Goal: Task Accomplishment & Management: Use online tool/utility

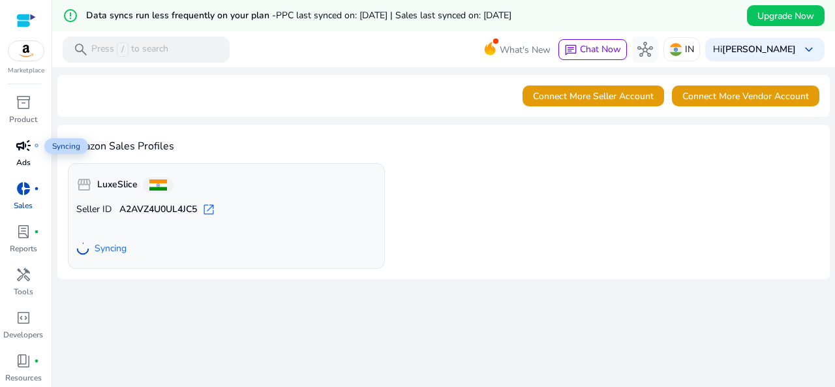
click at [29, 152] on span "campaign" at bounding box center [24, 146] width 16 height 16
click at [23, 145] on span "campaign" at bounding box center [24, 146] width 16 height 16
click at [29, 144] on span "campaign" at bounding box center [24, 146] width 16 height 16
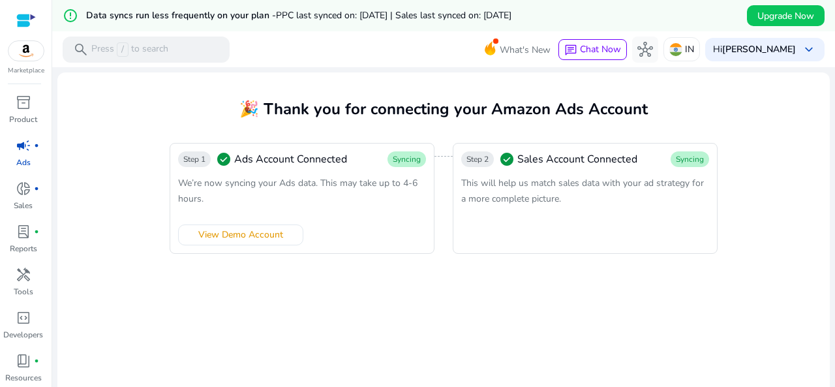
click at [69, 10] on mat-icon "error_outline" at bounding box center [71, 16] width 16 height 16
click at [65, 17] on mat-icon "error_outline" at bounding box center [71, 16] width 16 height 16
click at [22, 189] on span "donut_small" at bounding box center [24, 189] width 16 height 16
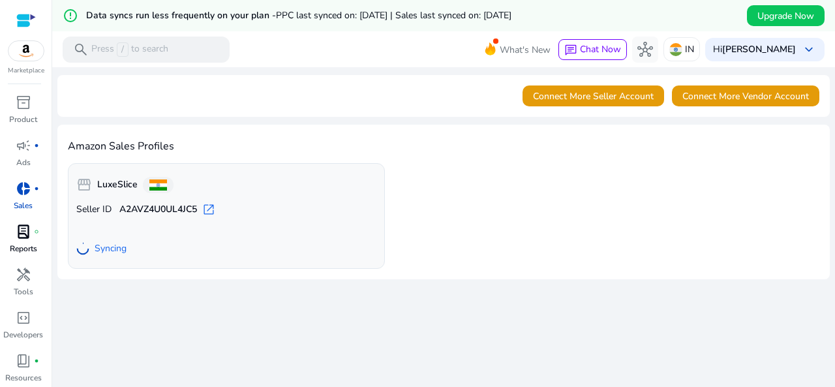
click at [26, 241] on div "lab_profile fiber_manual_record" at bounding box center [23, 231] width 37 height 21
click at [31, 245] on p "Reports" at bounding box center [23, 249] width 27 height 12
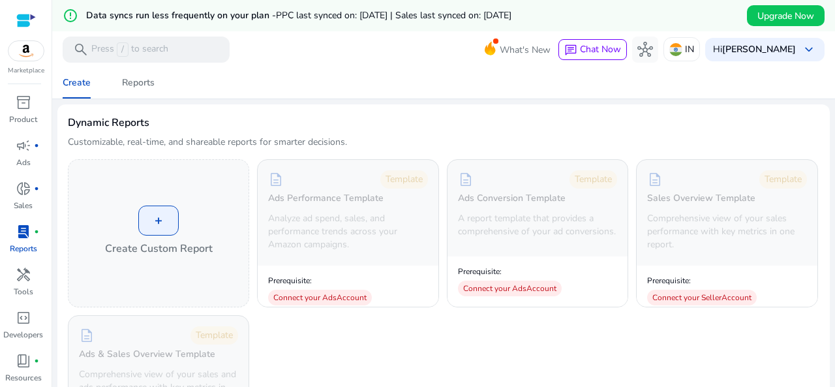
click at [23, 46] on img at bounding box center [25, 51] width 35 height 20
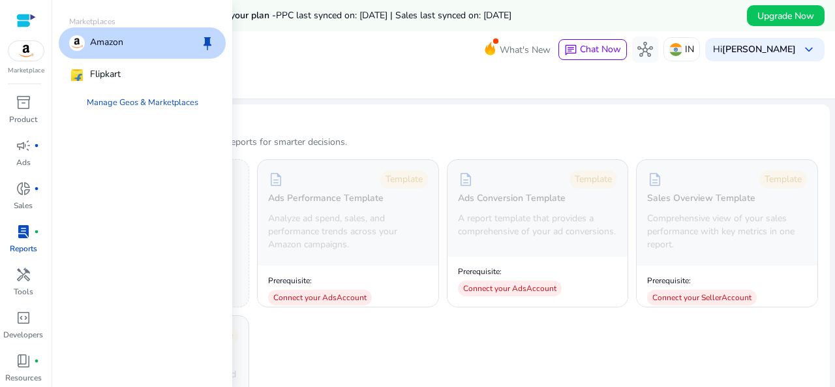
click at [163, 44] on div "Amazon keep" at bounding box center [142, 42] width 167 height 31
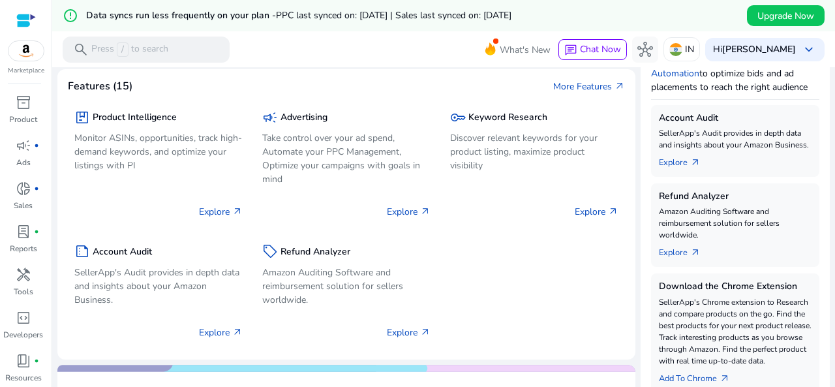
scroll to position [196, 0]
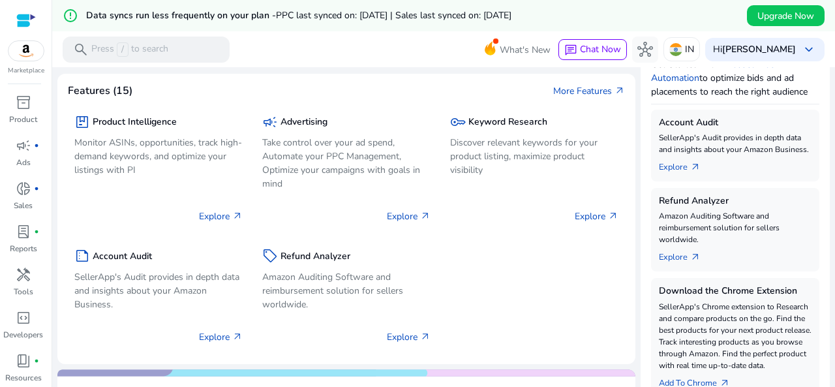
click at [672, 176] on div "Account Audit SellerApp's Audit provides in depth data and insights about your …" at bounding box center [735, 146] width 168 height 72
click at [676, 164] on link "Explore arrow_outward" at bounding box center [685, 164] width 52 height 18
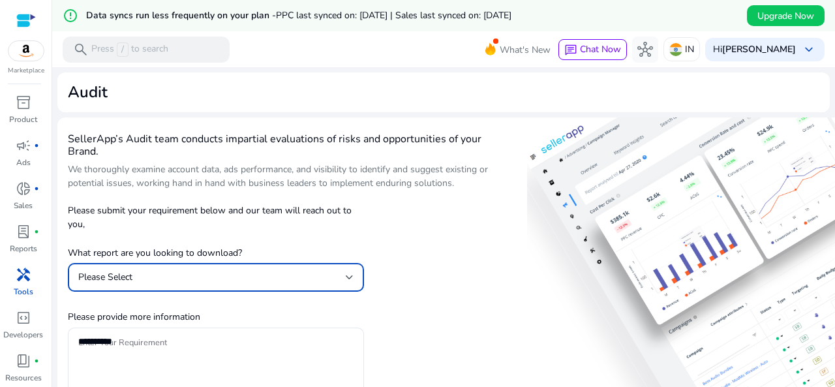
click at [262, 280] on div "Please Select" at bounding box center [212, 277] width 268 height 14
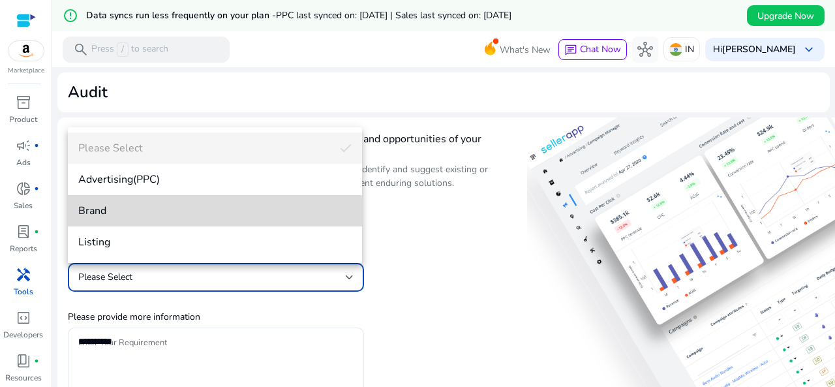
click at [214, 212] on span "Brand" at bounding box center [214, 211] width 273 height 14
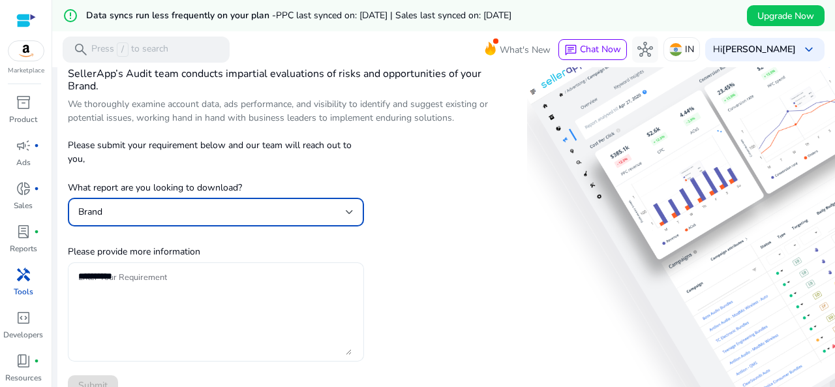
scroll to position [131, 0]
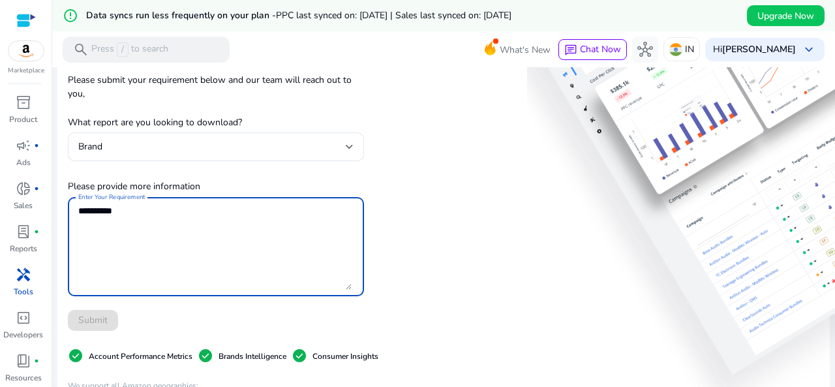
click at [196, 217] on textarea "Enter Your Requirement" at bounding box center [214, 247] width 273 height 86
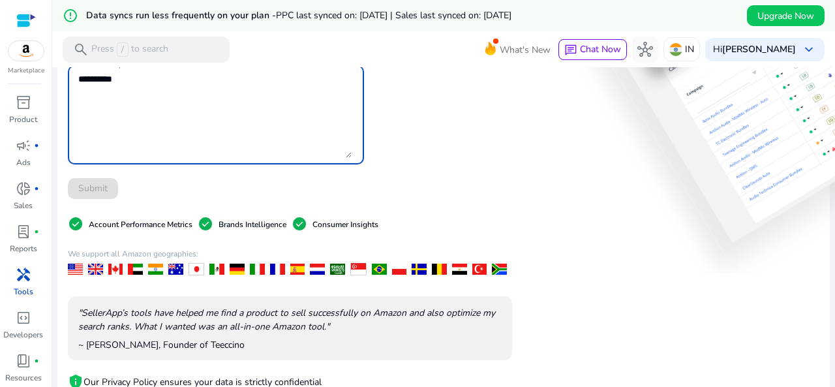
scroll to position [213, 0]
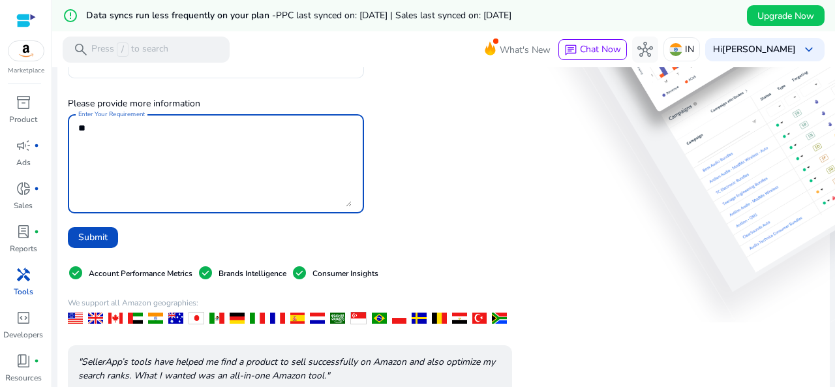
type textarea "*"
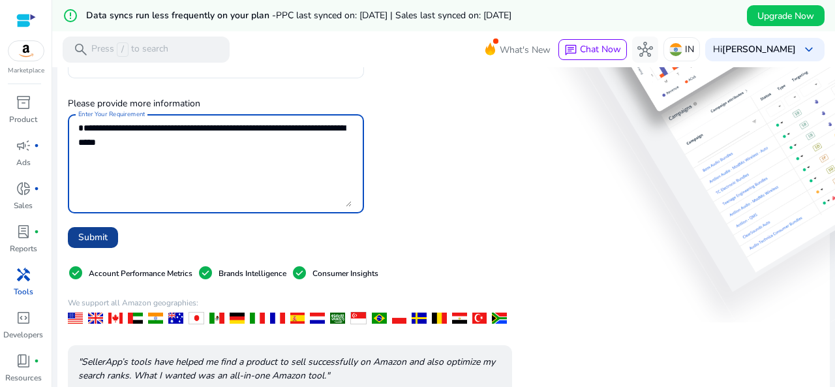
type textarea "**********"
click at [94, 239] on span "Submit" at bounding box center [92, 237] width 29 height 14
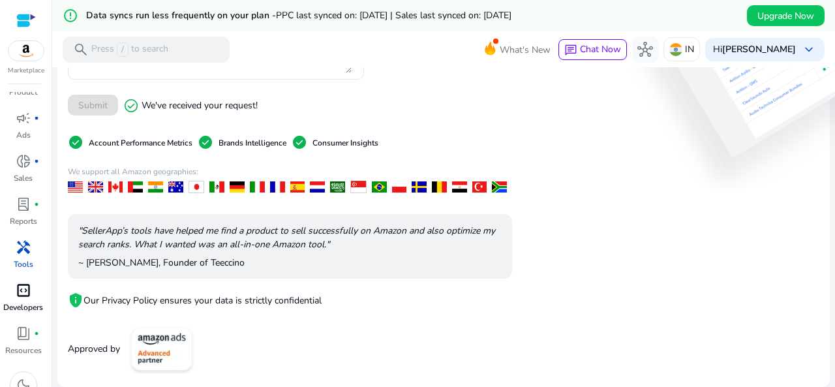
scroll to position [43, 0]
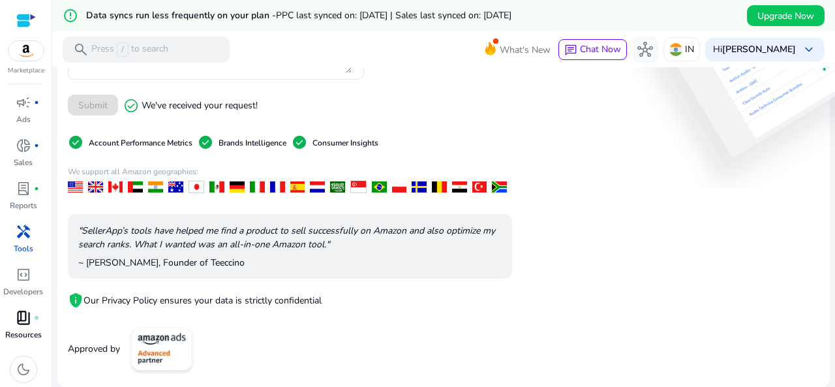
click at [12, 331] on p "Resources" at bounding box center [23, 335] width 37 height 12
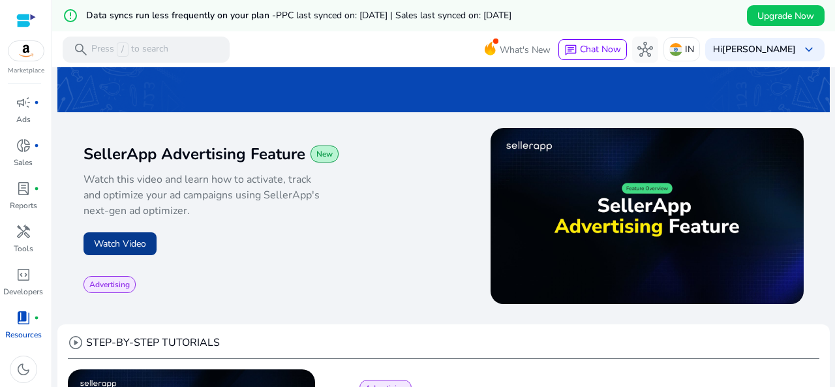
scroll to position [131, 0]
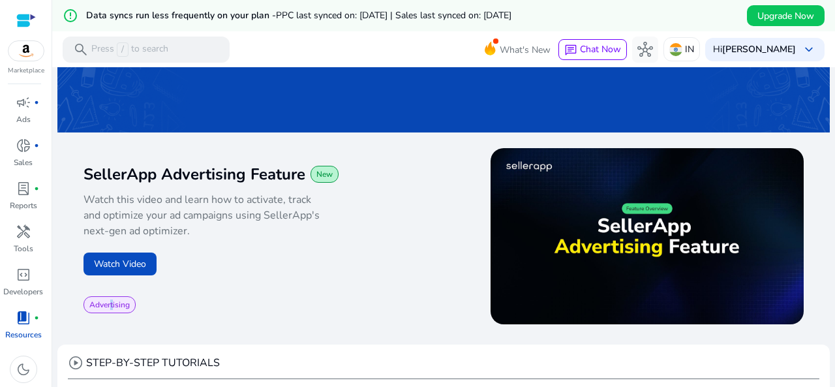
click at [112, 310] on span "Advertising" at bounding box center [110, 304] width 52 height 17
click at [114, 303] on span "Advertising" at bounding box center [109, 305] width 40 height 10
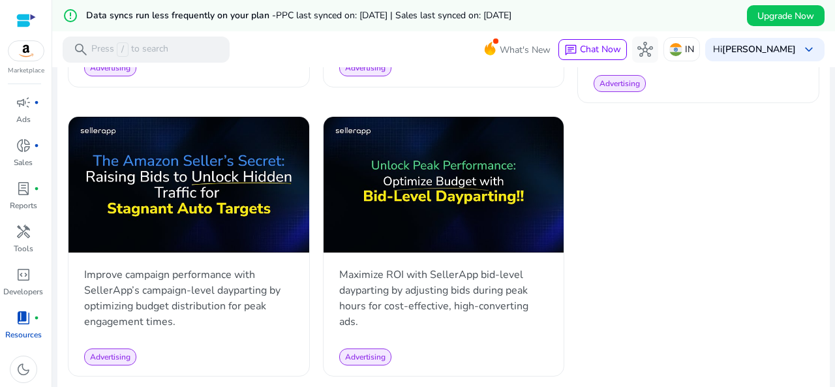
scroll to position [1676, 0]
click at [19, 369] on span "dark_mode" at bounding box center [24, 370] width 16 height 16
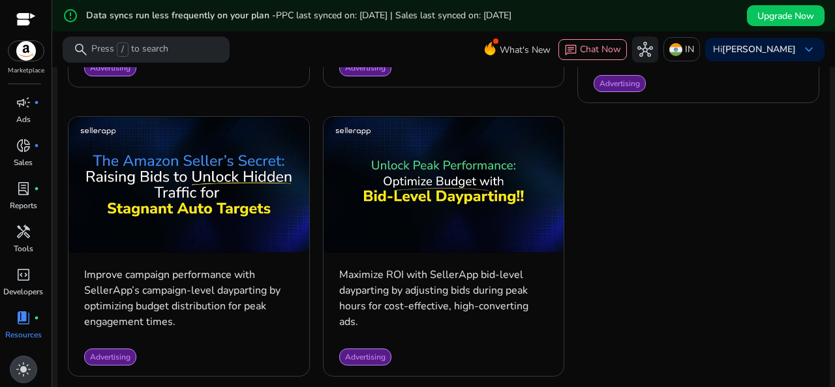
click at [19, 370] on span "light_mode" at bounding box center [24, 370] width 16 height 16
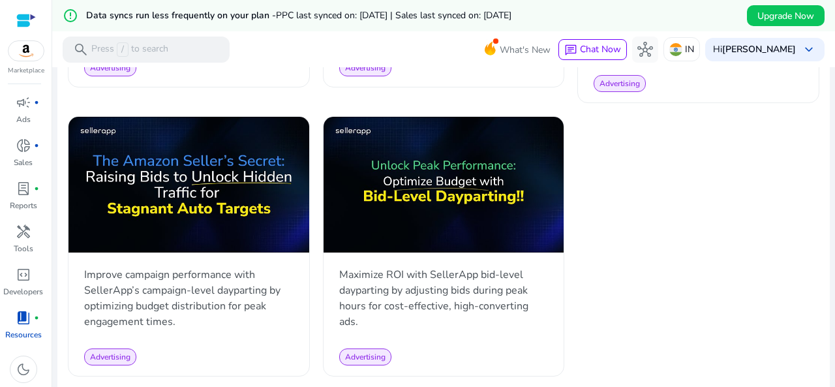
click at [21, 19] on div at bounding box center [26, 20] width 20 height 15
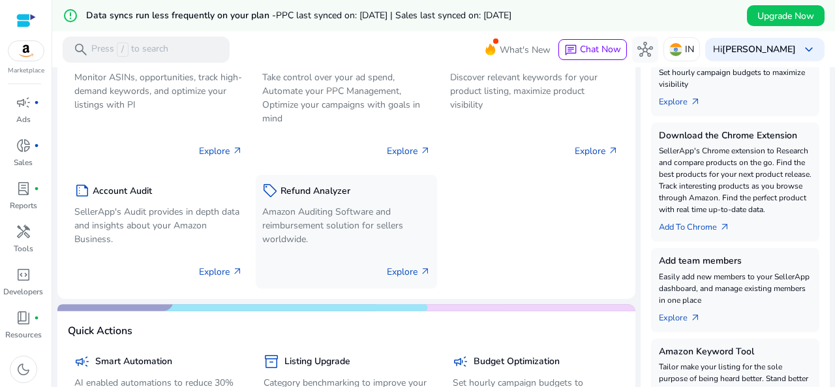
scroll to position [196, 0]
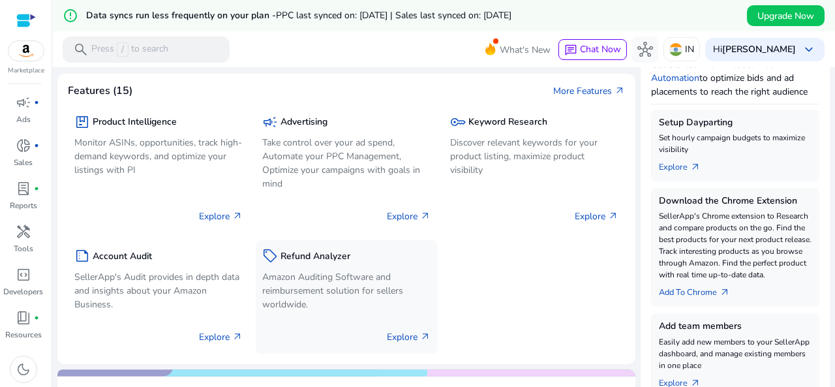
click at [416, 336] on p "Explore arrow_outward" at bounding box center [409, 337] width 44 height 14
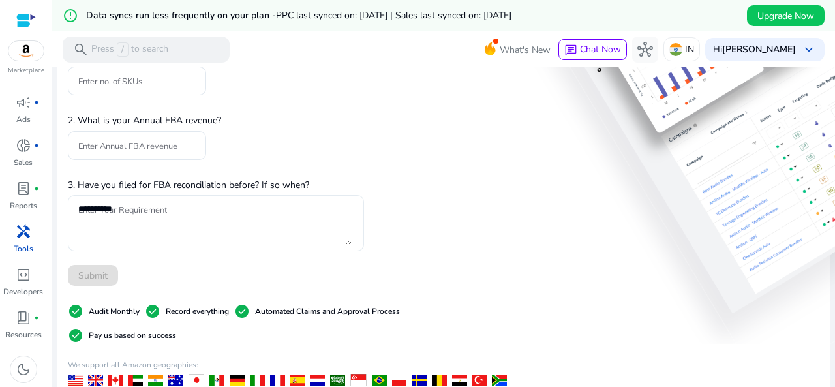
scroll to position [196, 0]
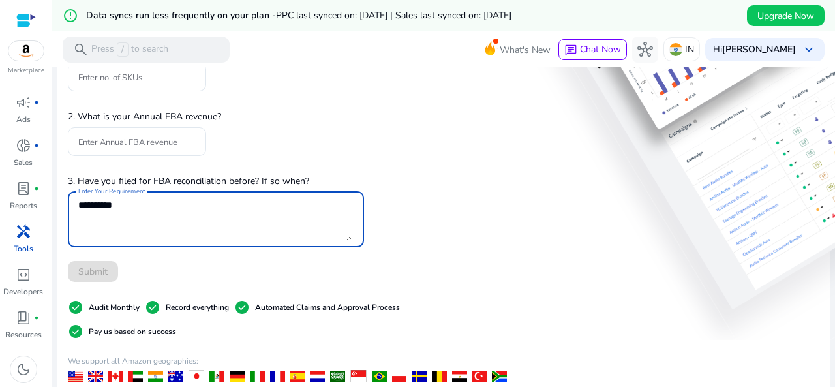
click at [170, 226] on textarea "Enter Your Requirement" at bounding box center [214, 219] width 273 height 43
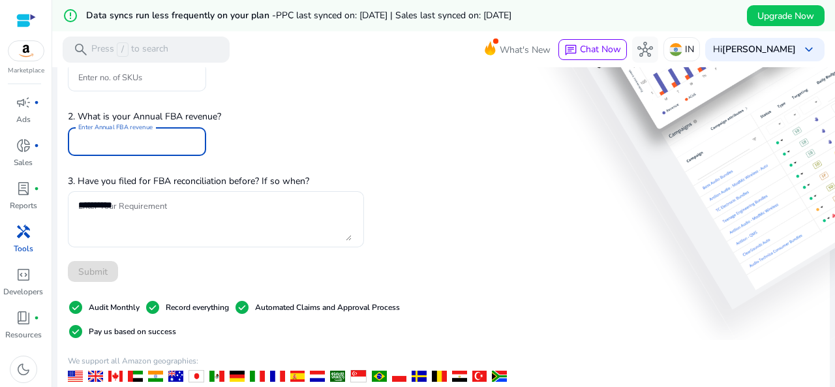
click at [132, 140] on input "Enter Annual FBA revenue" at bounding box center [136, 141] width 117 height 14
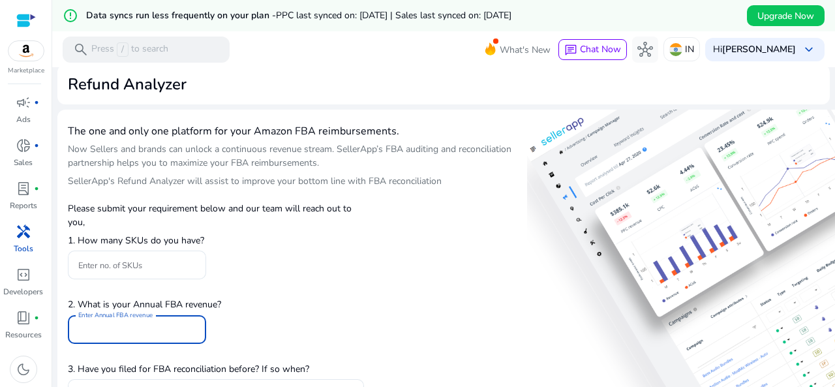
scroll to position [0, 0]
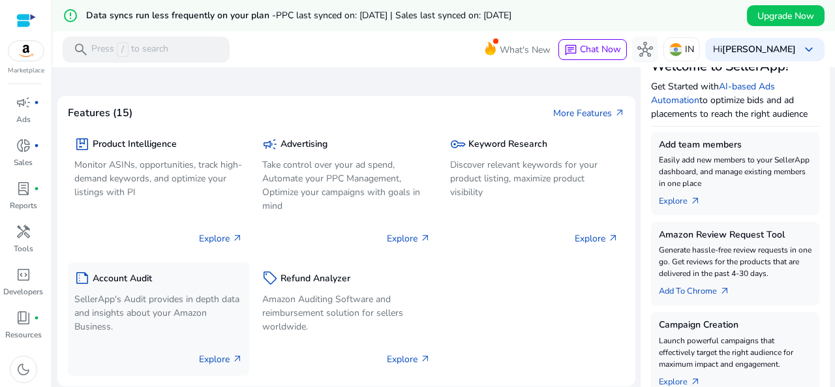
scroll to position [196, 0]
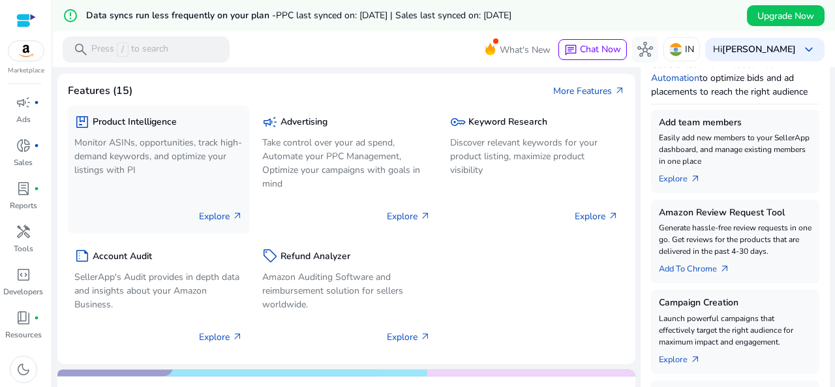
click at [234, 227] on div "package Product Intelligence Monitor ASINs, opportunities, track high-demand ke…" at bounding box center [158, 170] width 181 height 128
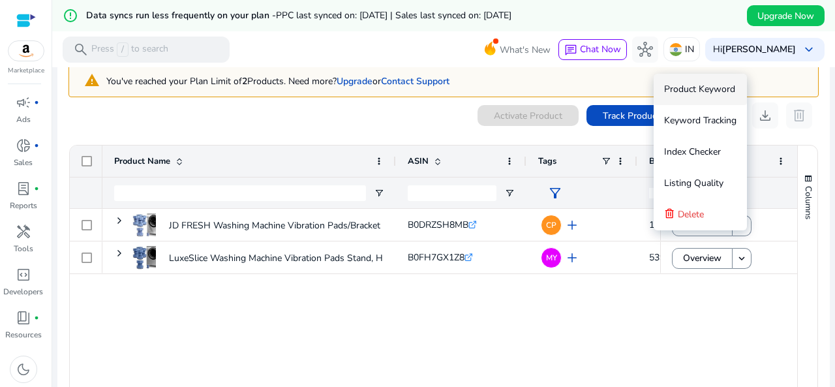
scroll to position [65, 0]
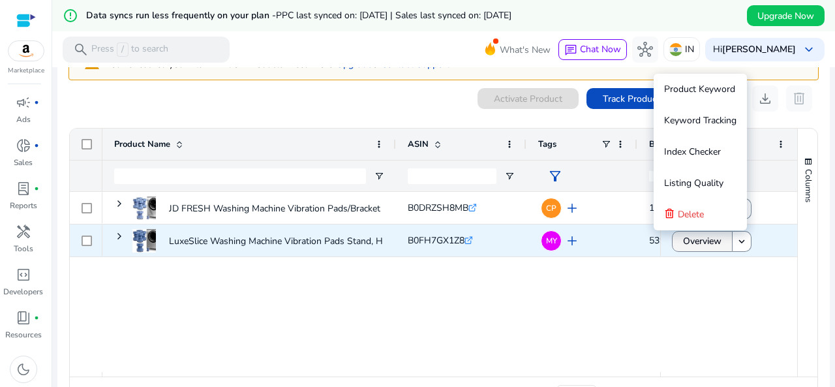
drag, startPoint x: 636, startPoint y: 239, endPoint x: 675, endPoint y: 244, distance: 38.8
click at [675, 244] on div "JD FRESH Washing Machine Vibration Pads/Bracket Base for Washing... B0DRZSH8MB …" at bounding box center [434, 282] width 728 height 180
click at [581, 241] on div "MY add" at bounding box center [585, 240] width 81 height 24
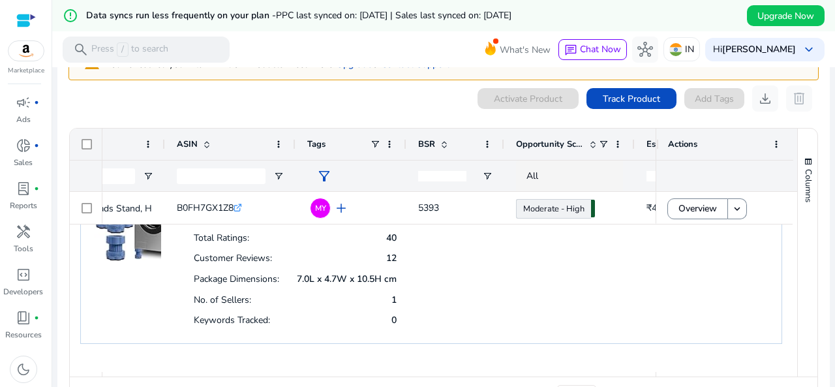
scroll to position [0, 0]
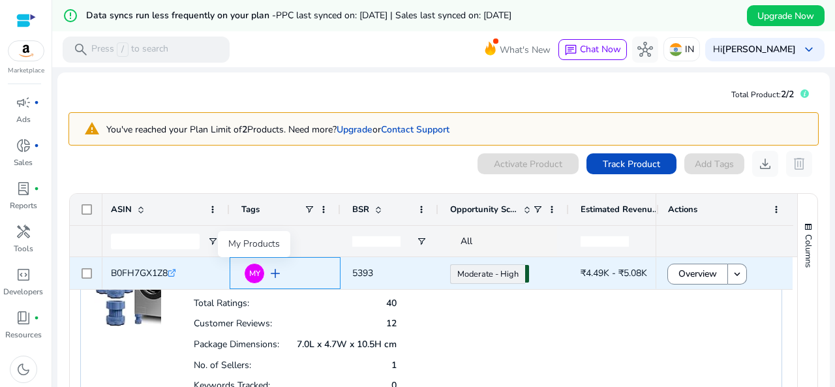
click at [245, 271] on div "MY" at bounding box center [254, 273] width 21 height 21
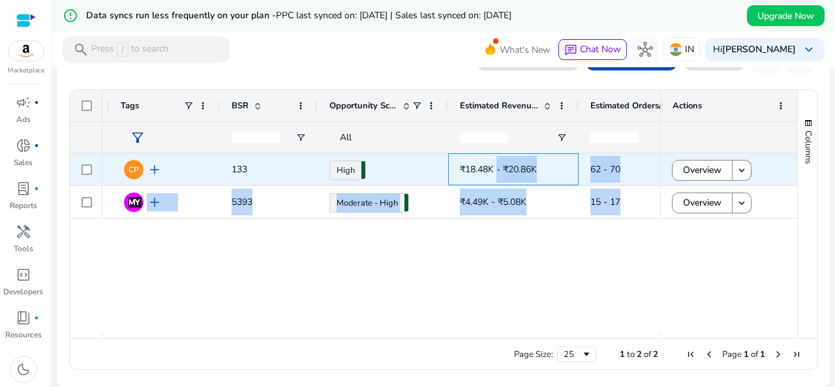
scroll to position [0, 551]
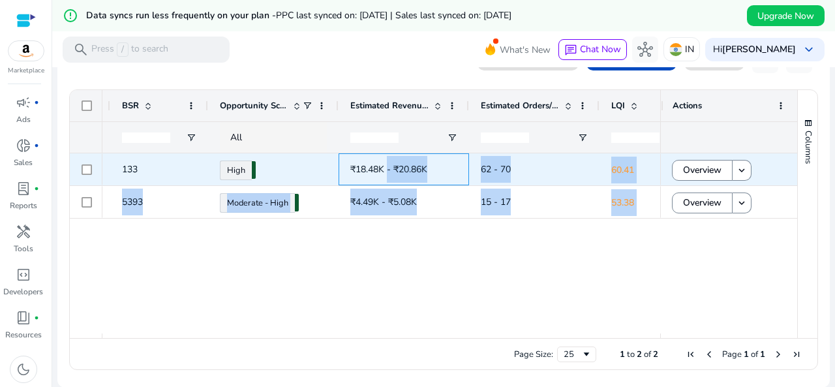
drag, startPoint x: 617, startPoint y: 171, endPoint x: 661, endPoint y: 175, distance: 43.9
click at [661, 175] on div "B0DRZSH8MB .st0{fill:#2c8af8} CP add 133 High 75.23 ₹18.48K - ₹20.86K 62 - 70 6…" at bounding box center [434, 243] width 728 height 180
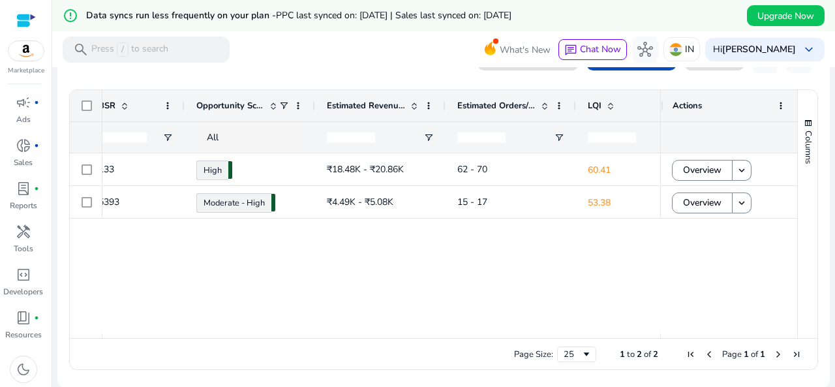
click at [424, 269] on div "B0DRZSH8MB .st0{fill:#2c8af8} CP add 133 High 75.23 ₹18.48K - ₹20.86K 62 - 70 6…" at bounding box center [381, 243] width 558 height 180
click at [596, 102] on span "LQI" at bounding box center [595, 106] width 14 height 12
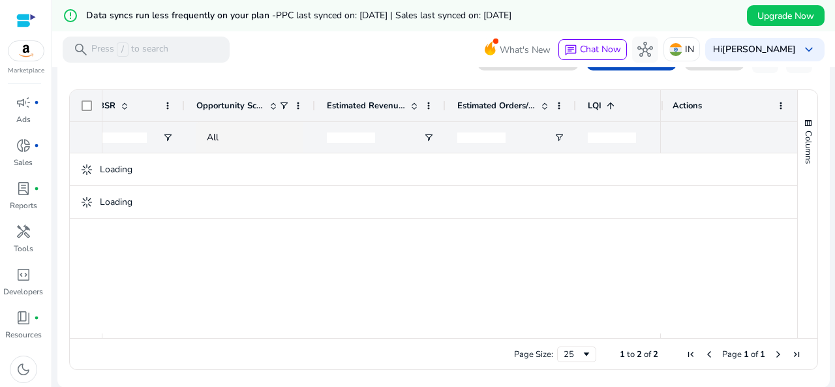
click at [596, 102] on span "LQI" at bounding box center [595, 106] width 14 height 12
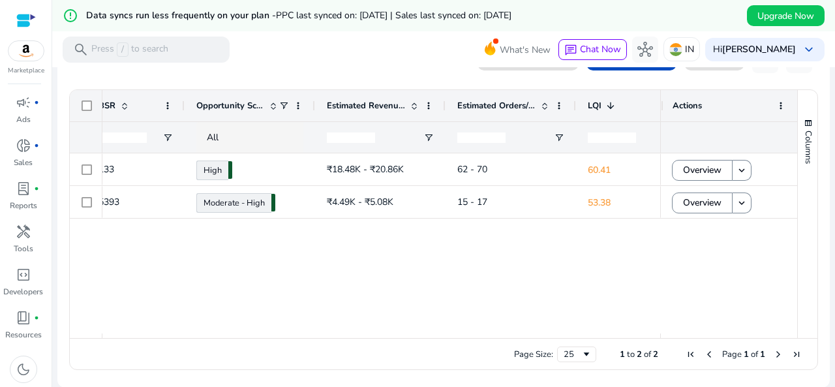
scroll to position [0, 705]
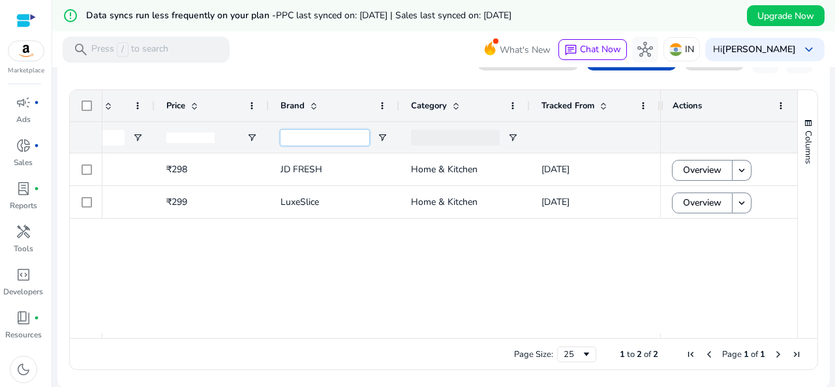
click at [330, 138] on input "Brand Filter Input" at bounding box center [325, 138] width 89 height 16
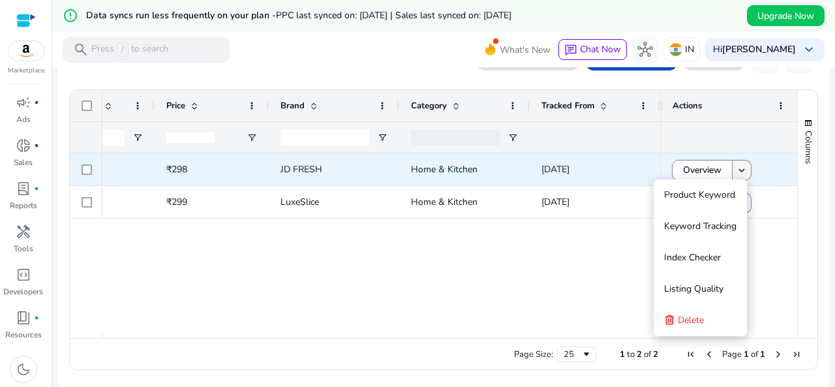
click at [738, 175] on span at bounding box center [742, 170] width 18 height 31
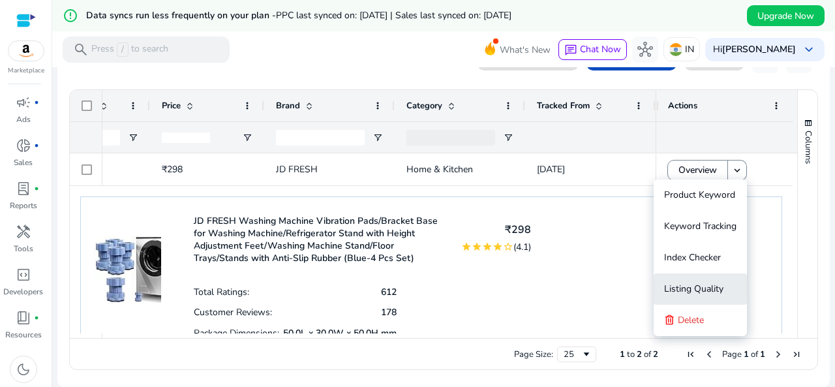
click at [705, 288] on span "Listing Quality" at bounding box center [693, 289] width 59 height 12
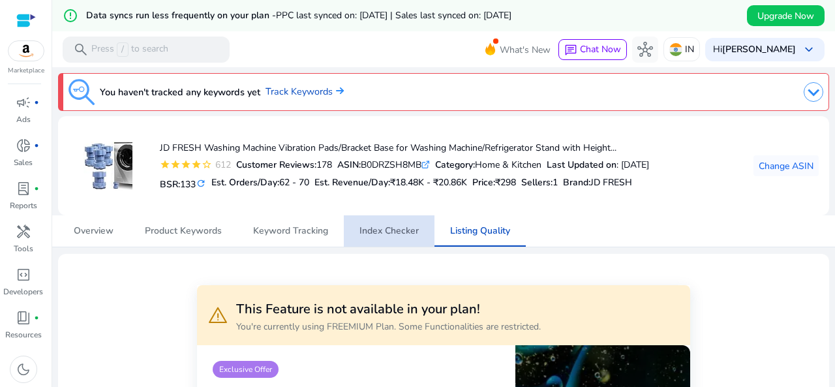
click at [397, 236] on span "Index Checker" at bounding box center [389, 230] width 59 height 9
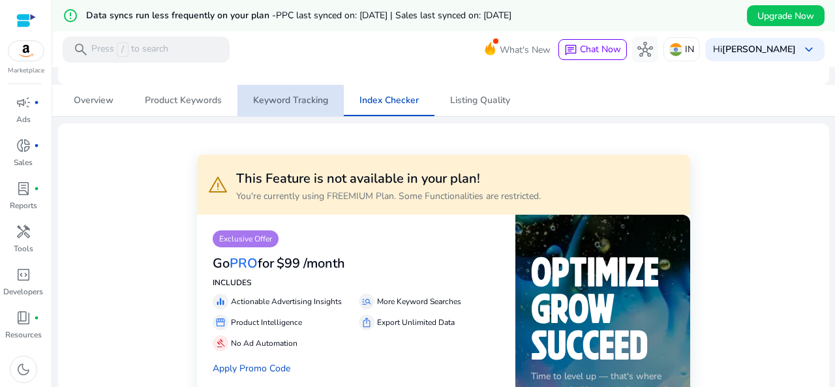
click at [301, 102] on span "Keyword Tracking" at bounding box center [290, 100] width 75 height 9
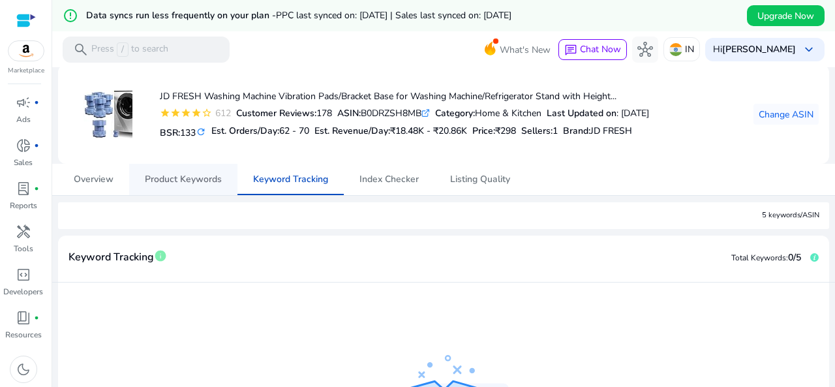
click at [222, 181] on link "Product Keywords" at bounding box center [183, 179] width 108 height 31
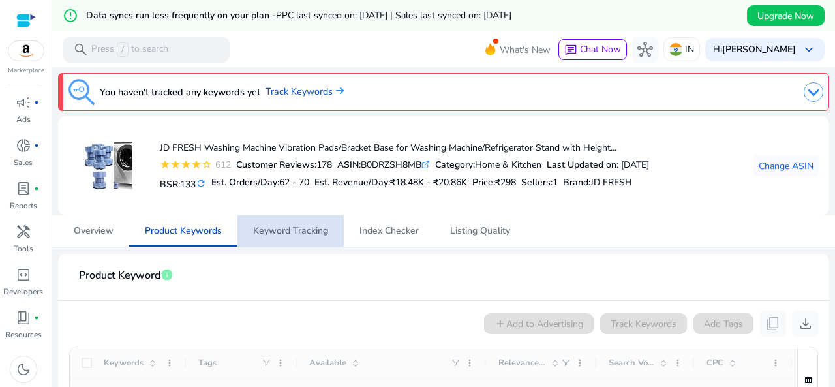
click at [302, 233] on span "Keyword Tracking" at bounding box center [290, 230] width 75 height 9
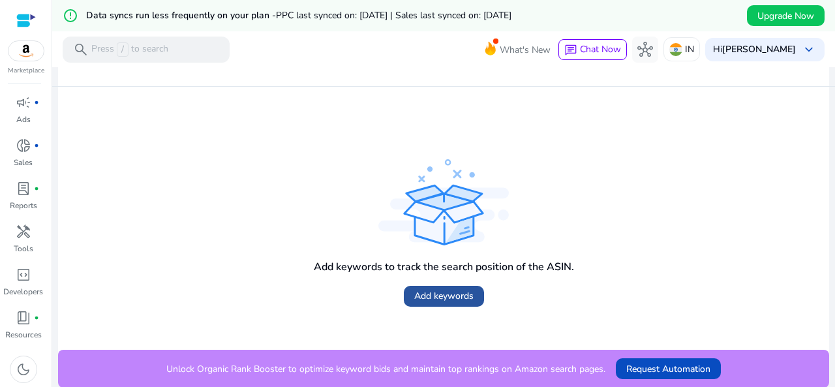
click at [435, 301] on span "Add keywords" at bounding box center [443, 296] width 59 height 14
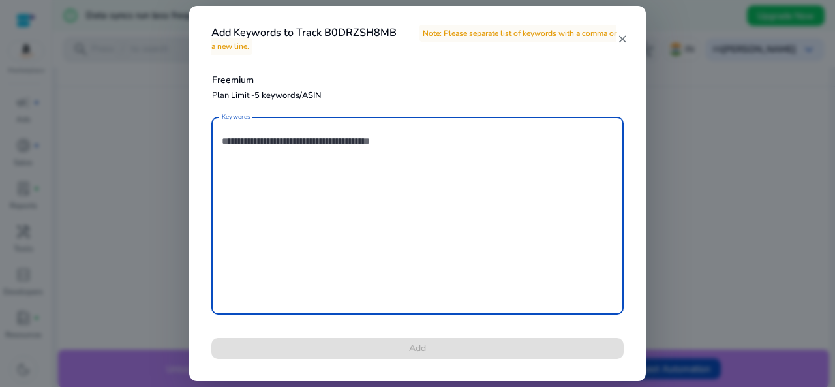
click at [308, 173] on textarea "Keywords" at bounding box center [418, 215] width 392 height 185
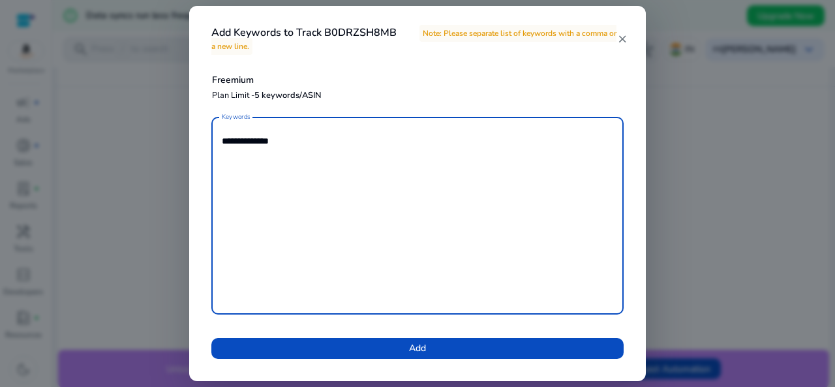
type textarea "**********"
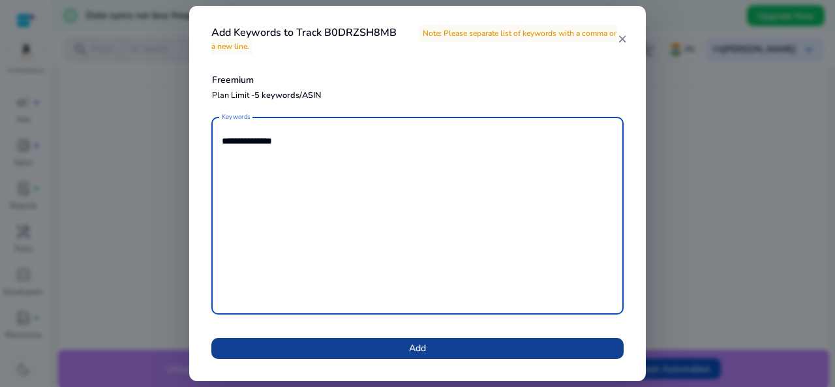
click at [495, 349] on span at bounding box center [417, 348] width 412 height 31
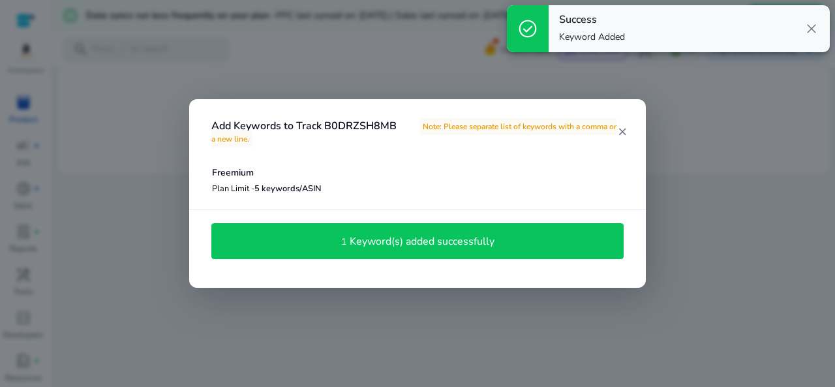
click at [500, 244] on div "1 Keyword(s) added successfully" at bounding box center [418, 241] width 398 height 22
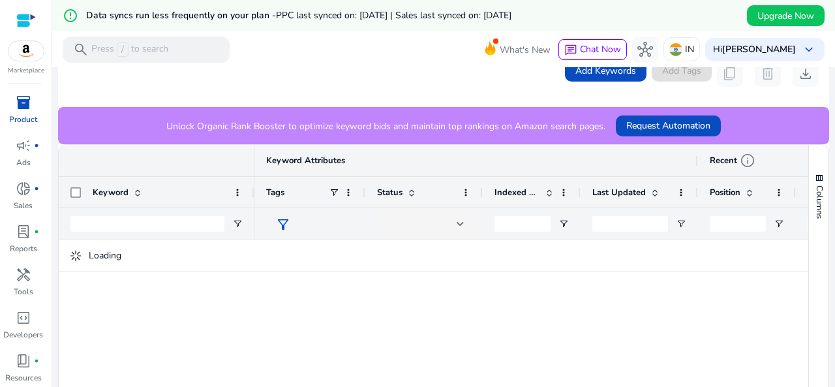
scroll to position [279, 0]
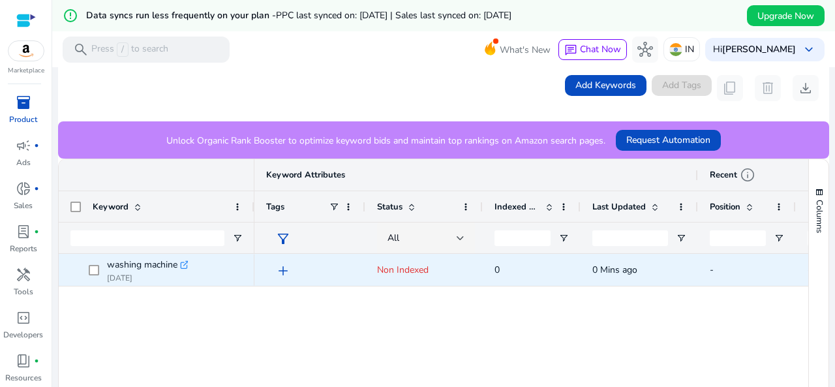
click at [281, 266] on span "add" at bounding box center [283, 271] width 16 height 16
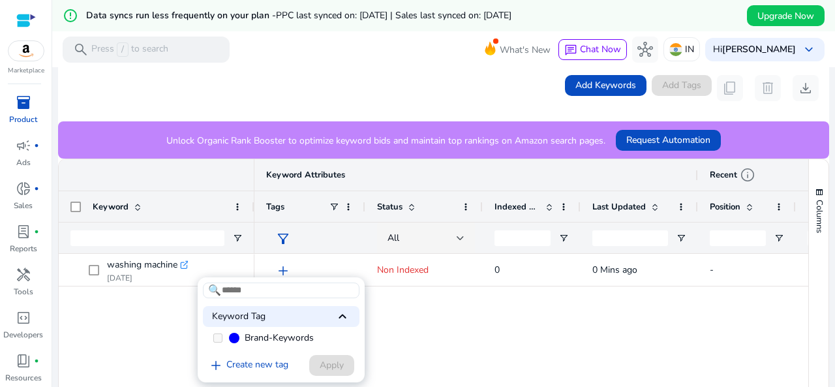
click at [473, 325] on div at bounding box center [417, 193] width 835 height 387
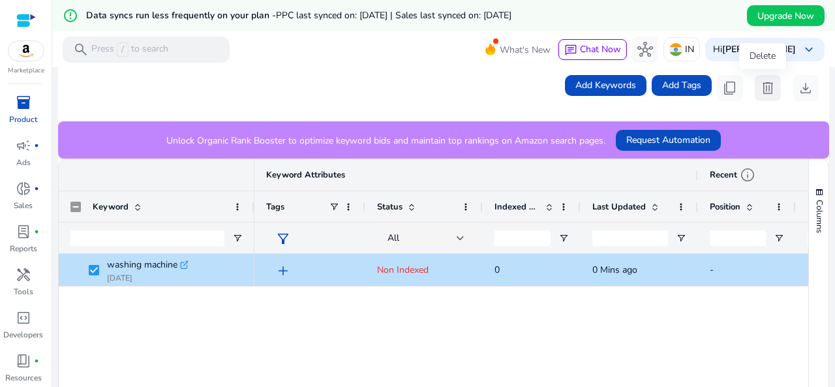
click at [763, 87] on span "delete" at bounding box center [768, 88] width 16 height 16
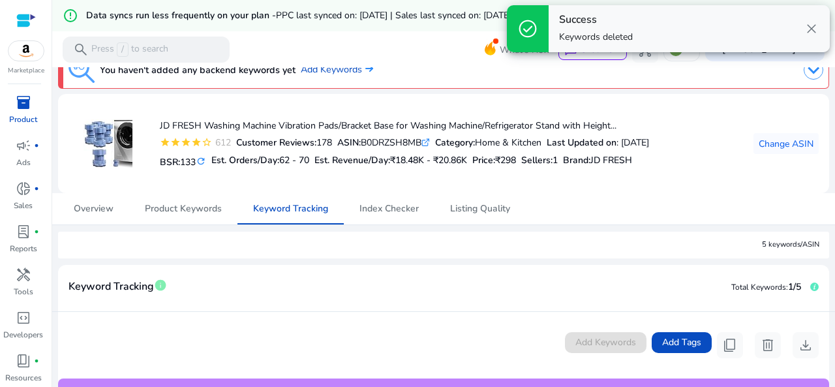
scroll to position [18, 0]
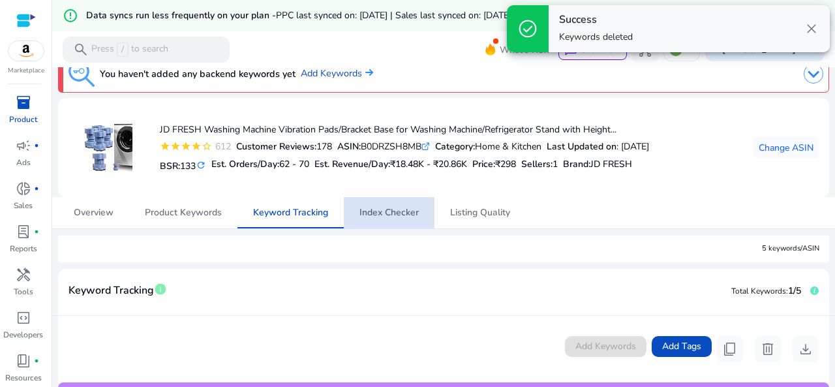
click at [372, 208] on span "Index Checker" at bounding box center [389, 212] width 59 height 9
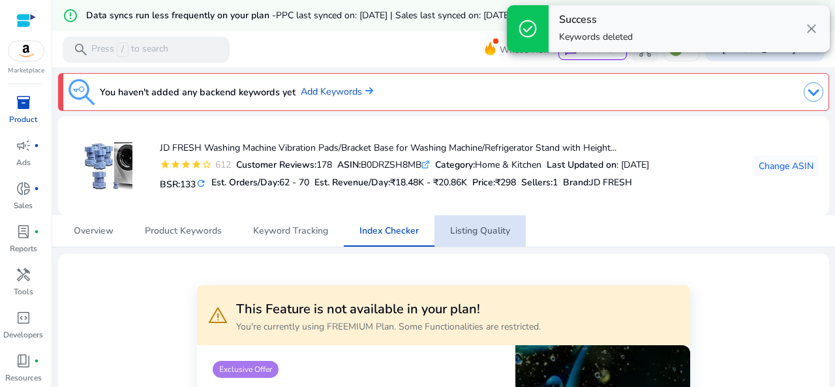
click at [468, 219] on span "Listing Quality" at bounding box center [480, 230] width 60 height 31
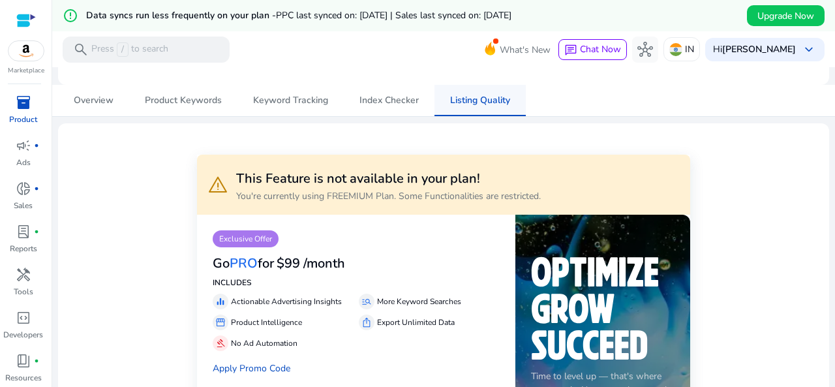
scroll to position [65, 0]
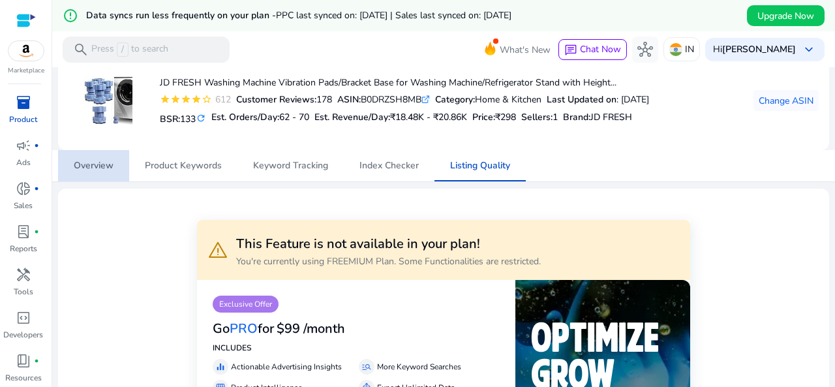
click at [89, 166] on span "Overview" at bounding box center [94, 165] width 40 height 9
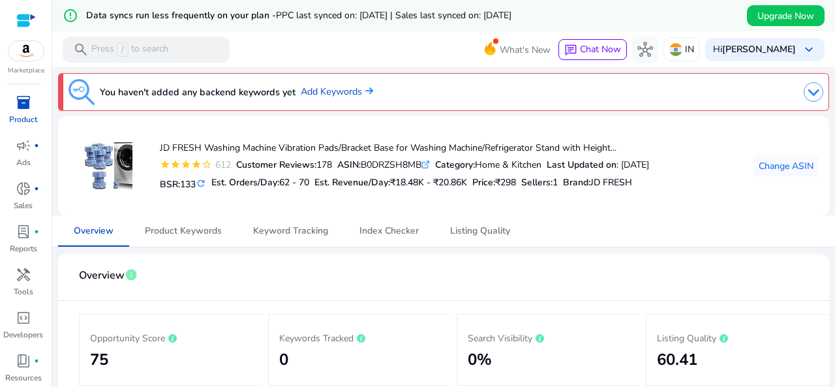
click at [23, 42] on img at bounding box center [25, 51] width 35 height 20
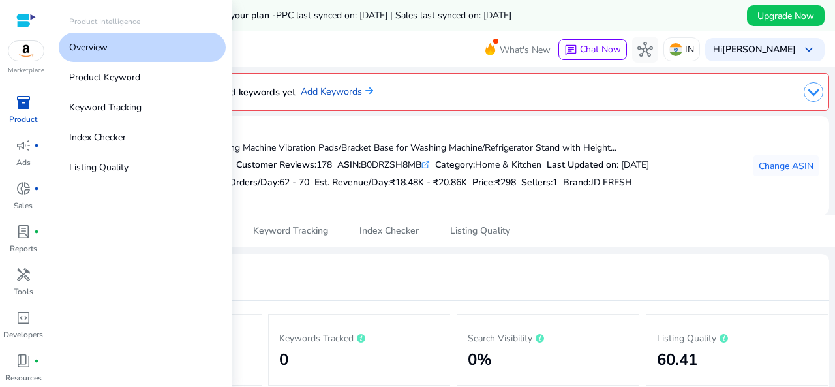
click at [31, 114] on p "Product" at bounding box center [23, 120] width 28 height 12
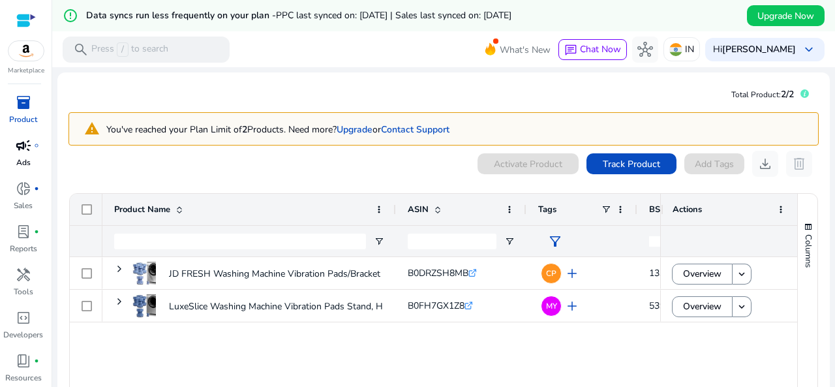
click at [30, 159] on p "Ads" at bounding box center [23, 163] width 14 height 12
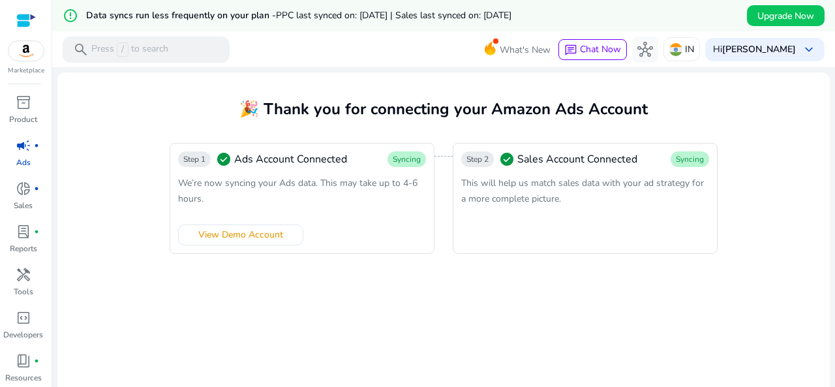
click at [557, 185] on span "This will help us match sales data with your ad strategy for a more complete pi…" at bounding box center [582, 191] width 243 height 28
